Goal: Task Accomplishment & Management: Use online tool/utility

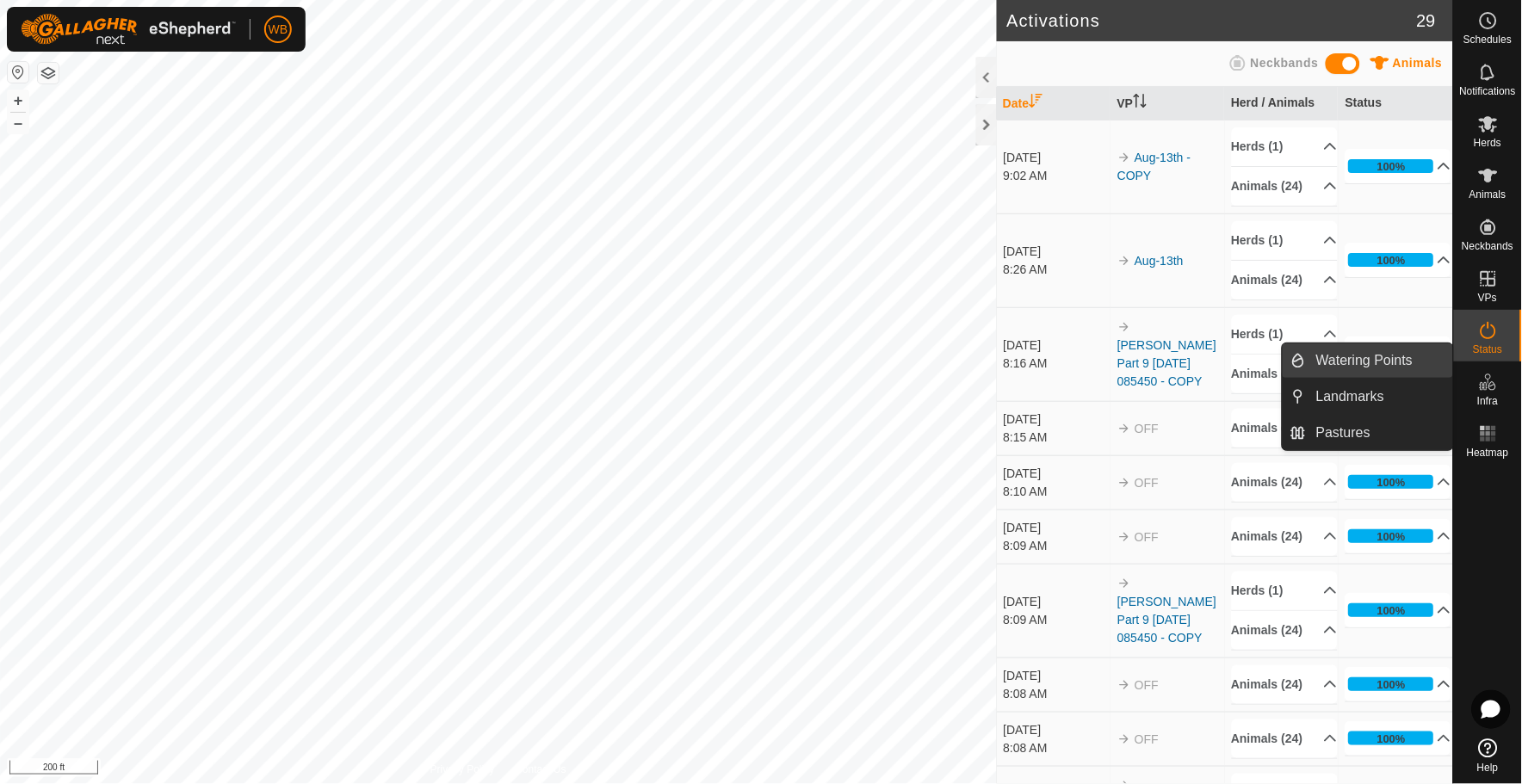
click at [1345, 356] on link "Watering Points" at bounding box center [1379, 360] width 147 height 34
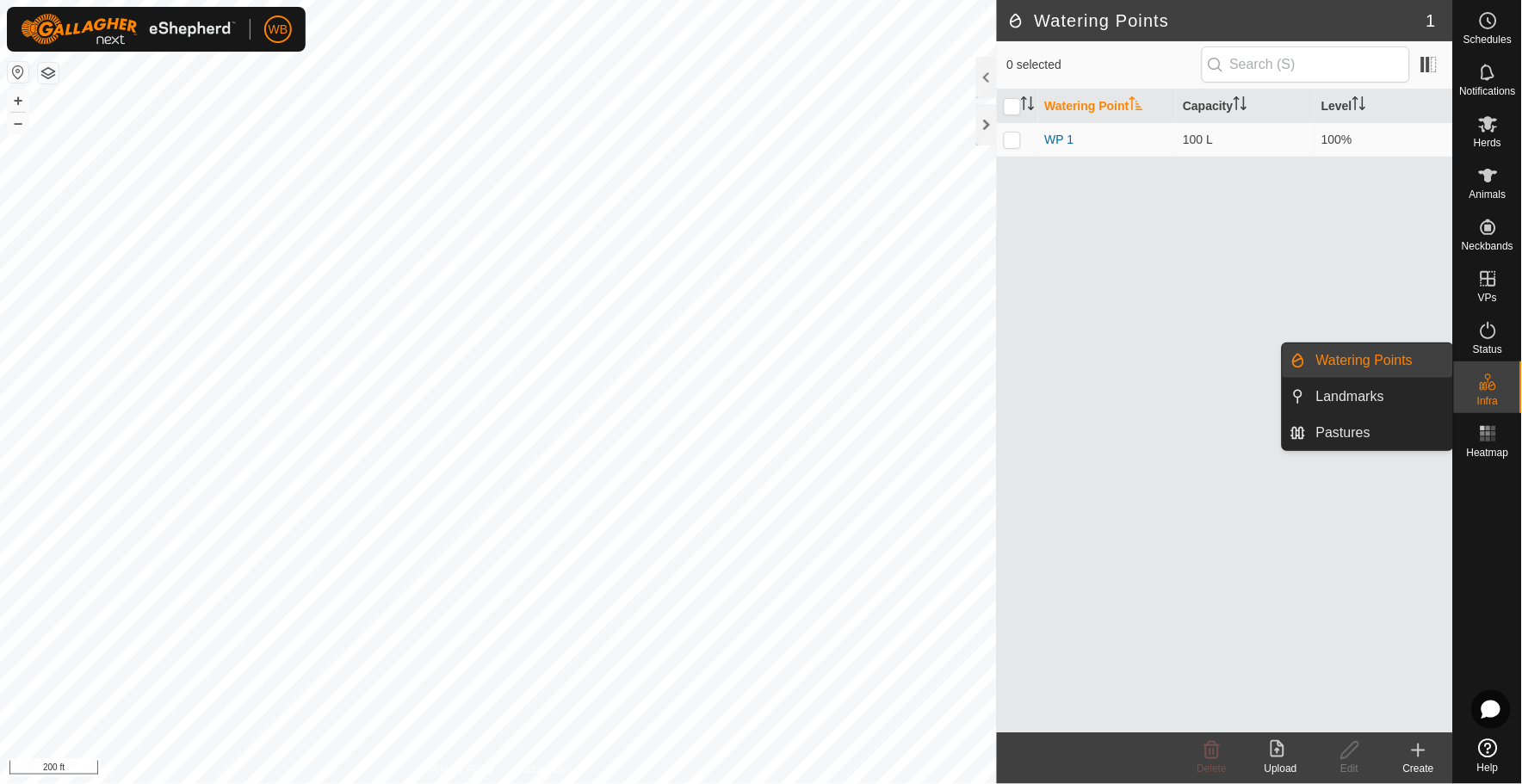
click at [1345, 356] on link "Watering Points" at bounding box center [1379, 360] width 147 height 34
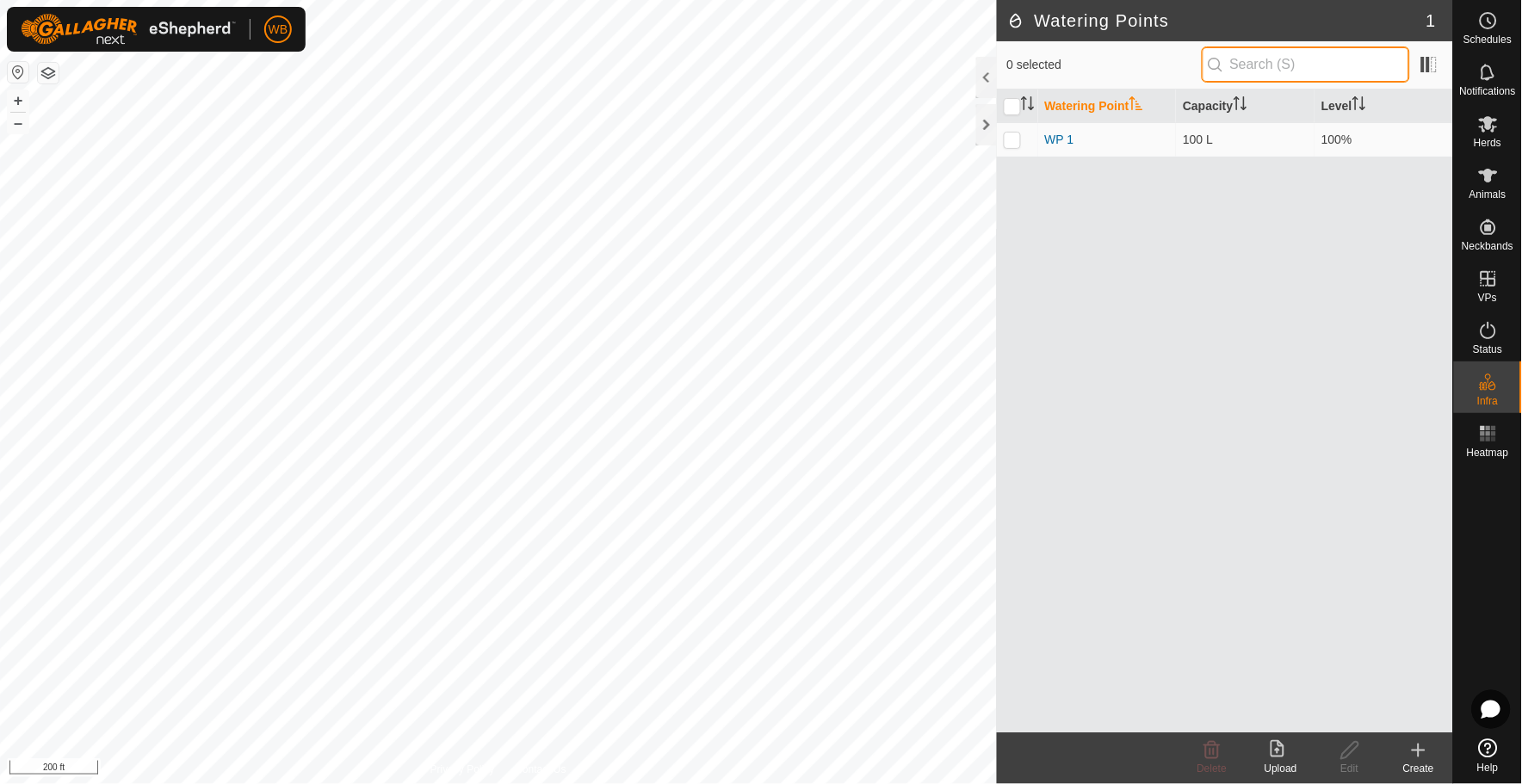
click at [1323, 69] on input "text" at bounding box center [1306, 64] width 209 height 36
click at [980, 127] on div at bounding box center [986, 125] width 20 height 42
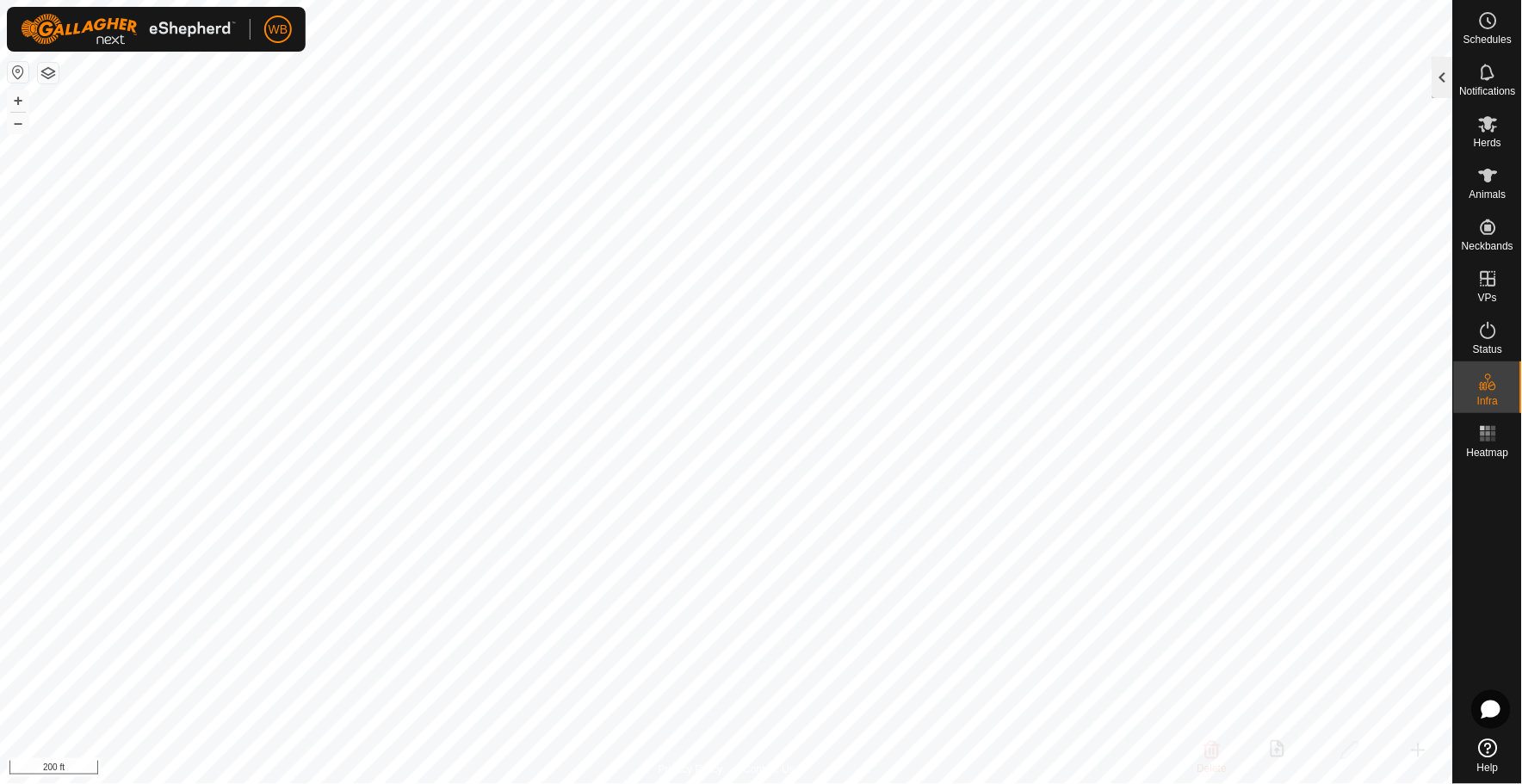
click at [1433, 78] on div at bounding box center [1443, 78] width 20 height 42
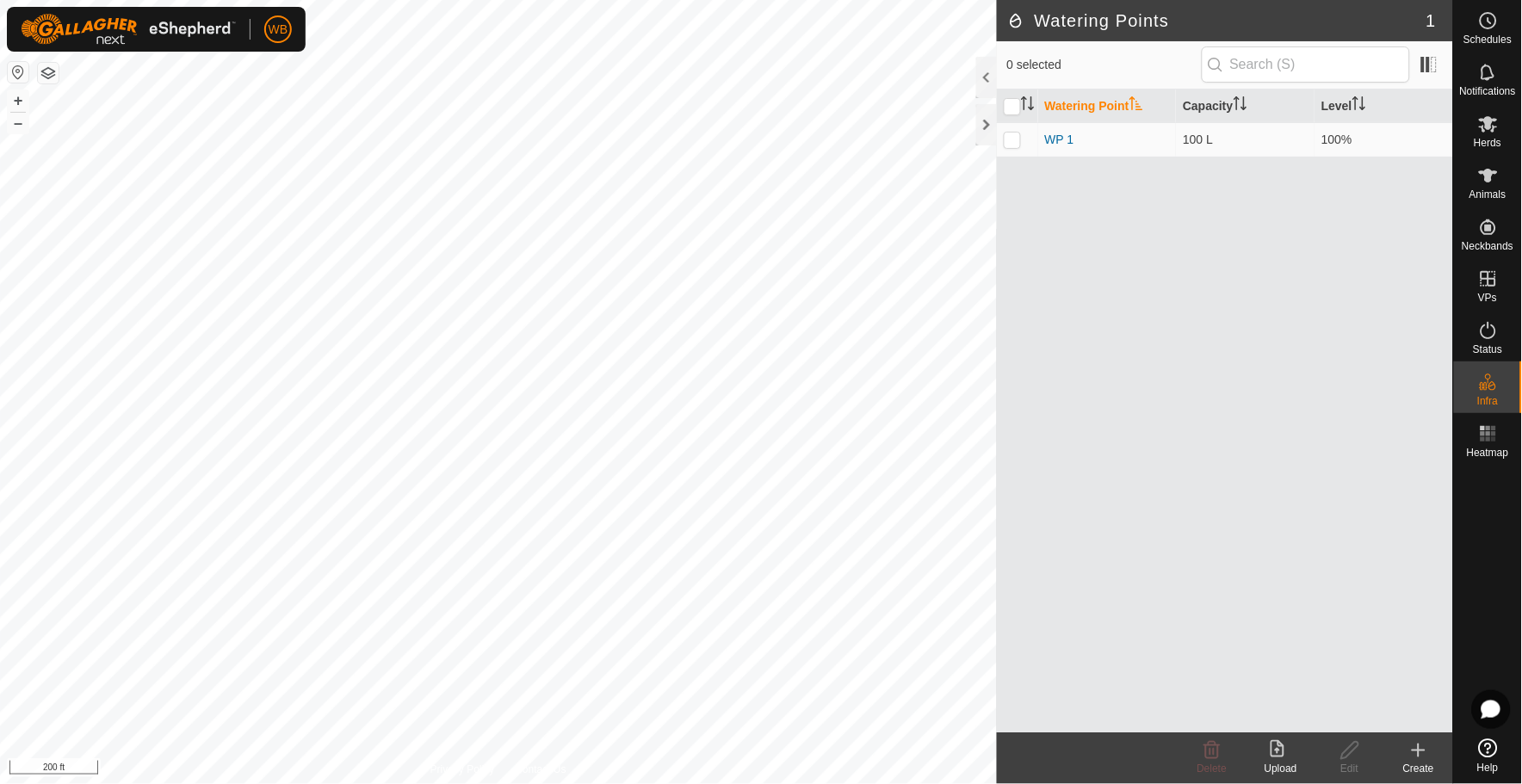
drag, startPoint x: 1086, startPoint y: 513, endPoint x: 1031, endPoint y: 431, distance: 98.7
click at [1031, 431] on div "Watering Point Capacity Level WP 1 100 L 100%" at bounding box center [1225, 411] width 456 height 643
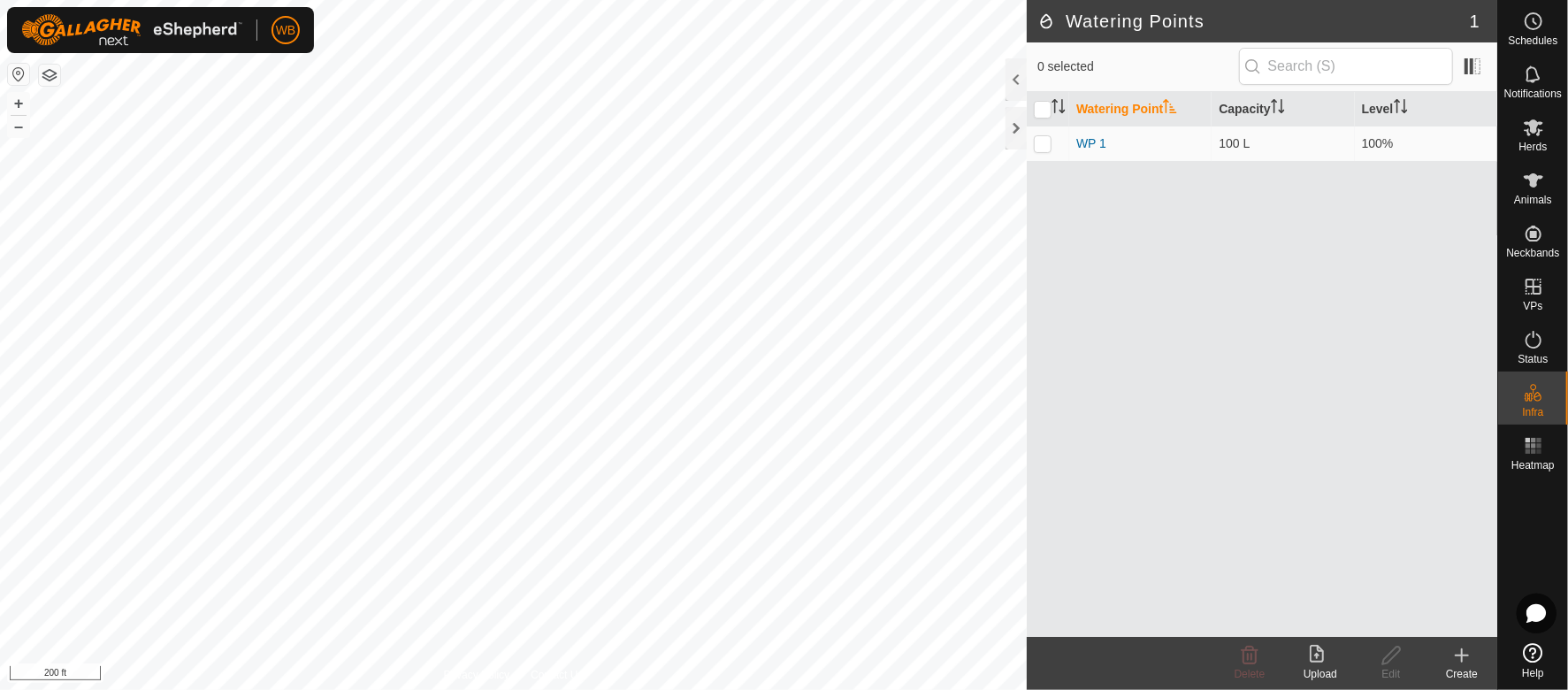
click at [1466, 657] on icon at bounding box center [1462, 655] width 21 height 21
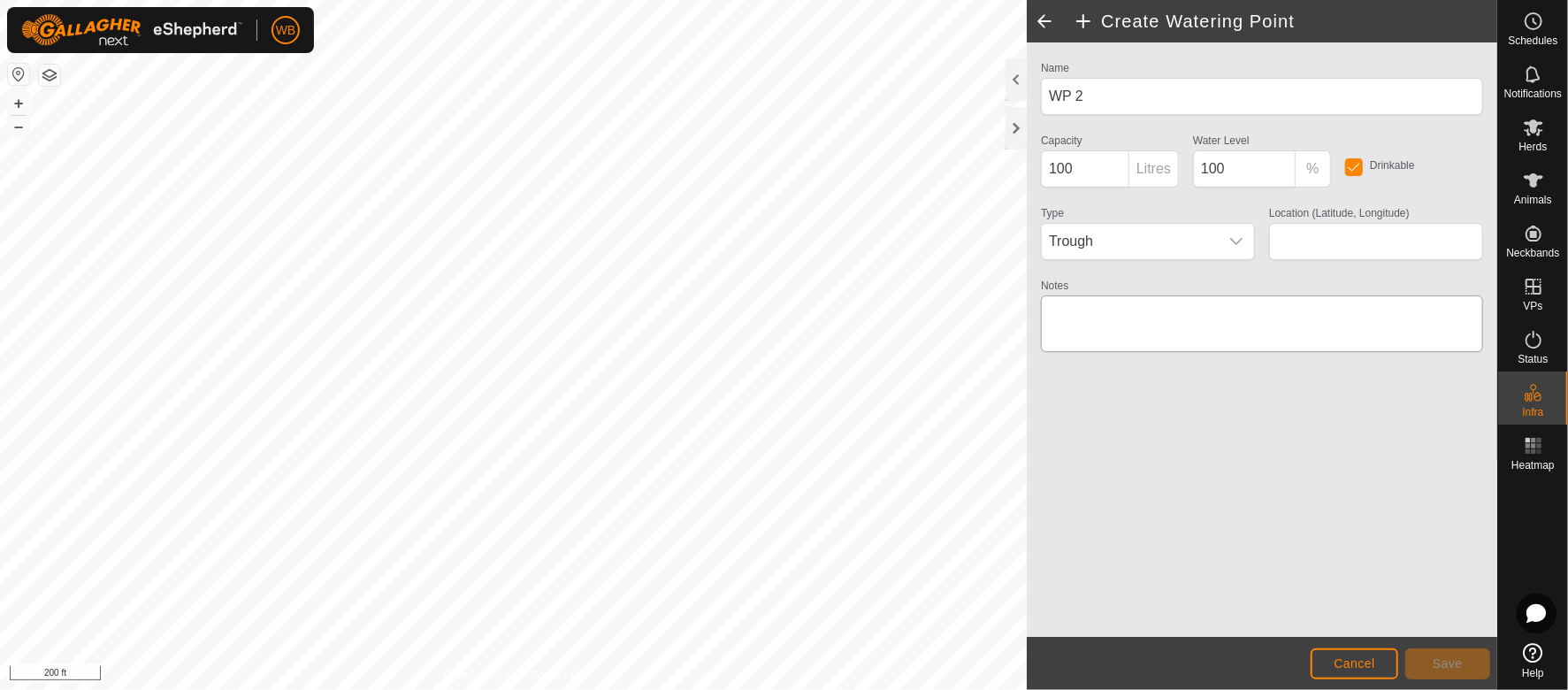
type input "48.476137, -118.003731"
click at [1431, 657] on button "Save" at bounding box center [1447, 663] width 84 height 31
